Goal: Navigation & Orientation: Find specific page/section

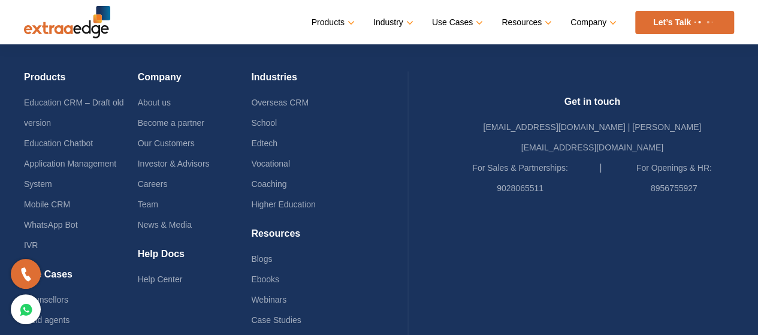
scroll to position [2943, 0]
click at [277, 140] on link "Edtech" at bounding box center [264, 145] width 26 height 10
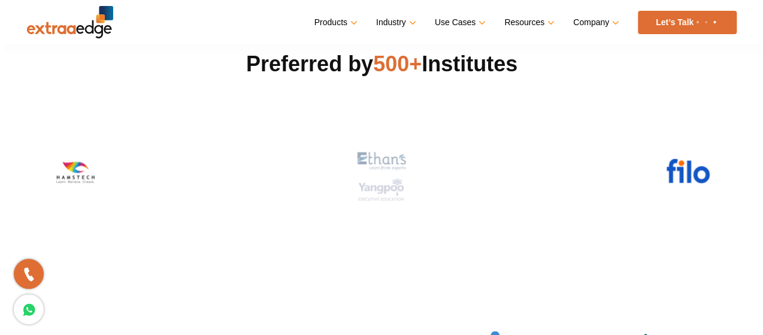
scroll to position [327, 0]
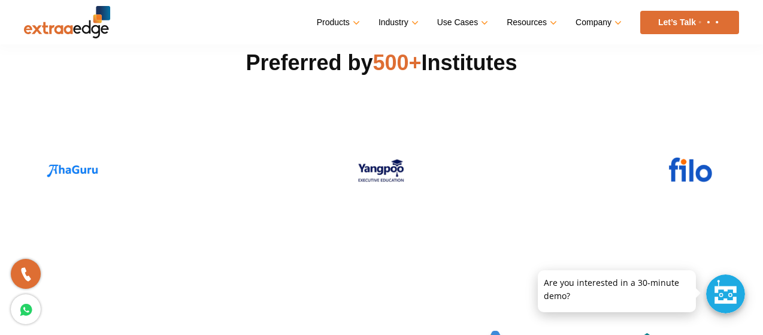
click at [591, 25] on link "Company" at bounding box center [598, 22] width 44 height 17
click at [513, 19] on link "Resources" at bounding box center [531, 22] width 48 height 17
click at [461, 23] on link "Use Cases" at bounding box center [461, 22] width 49 height 17
click at [486, 20] on ul "Products Education CRM Streamline your entire admissions process on a single pl…" at bounding box center [528, 22] width 422 height 23
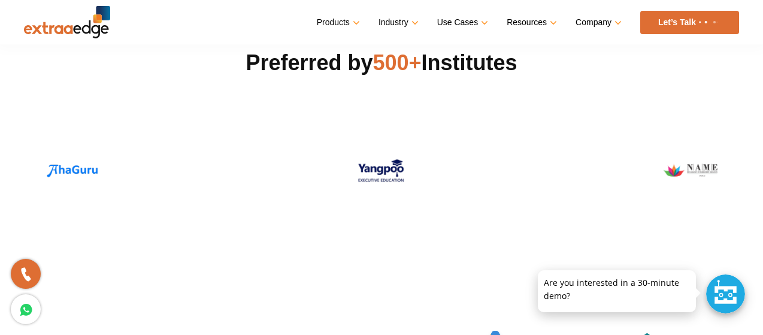
click at [434, 84] on link at bounding box center [434, 84] width 0 height 0
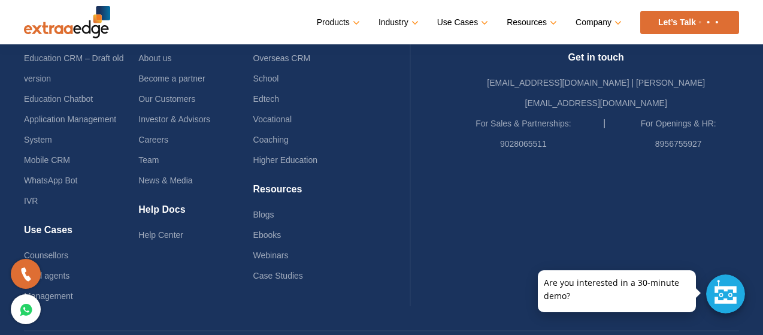
scroll to position [3429, 0]
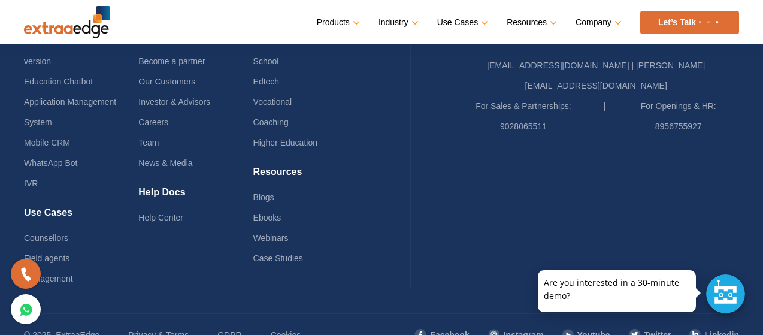
click at [318, 142] on link "Higher Education" at bounding box center [285, 143] width 64 height 10
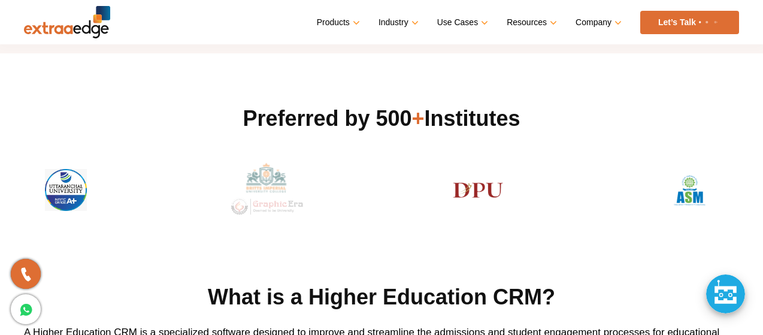
scroll to position [351, 0]
